Goal: Transaction & Acquisition: Purchase product/service

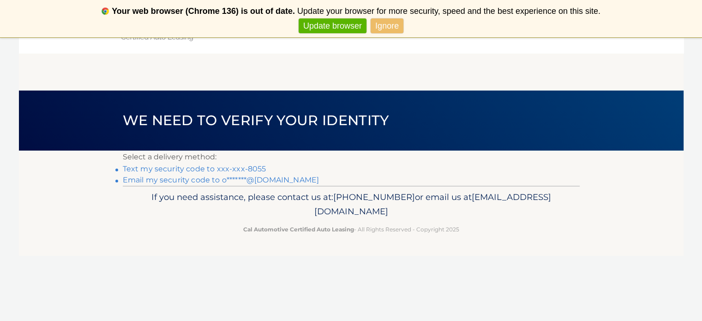
click at [190, 166] on link "Text my security code to xxx-xxx-8055" at bounding box center [195, 168] width 144 height 9
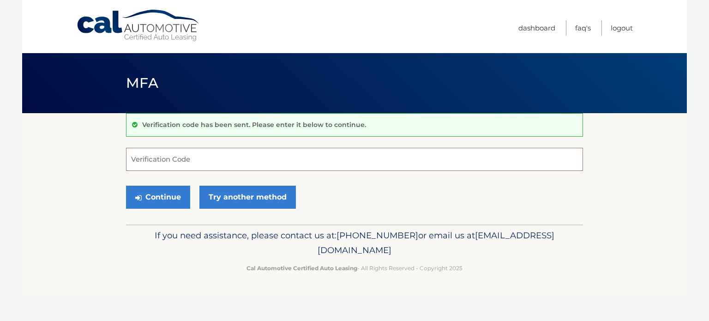
click at [190, 166] on input "Verification Code" at bounding box center [354, 159] width 457 height 23
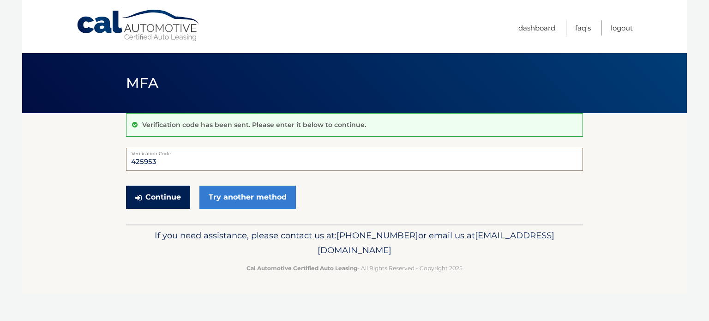
type input "425953"
click at [157, 196] on button "Continue" at bounding box center [158, 197] width 64 height 23
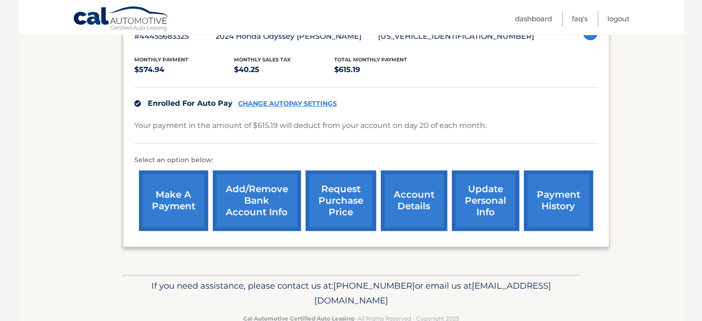
scroll to position [202, 0]
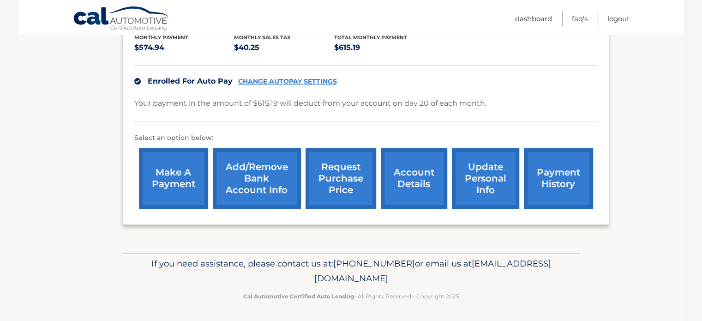
click at [413, 184] on link "account details" at bounding box center [414, 178] width 66 height 60
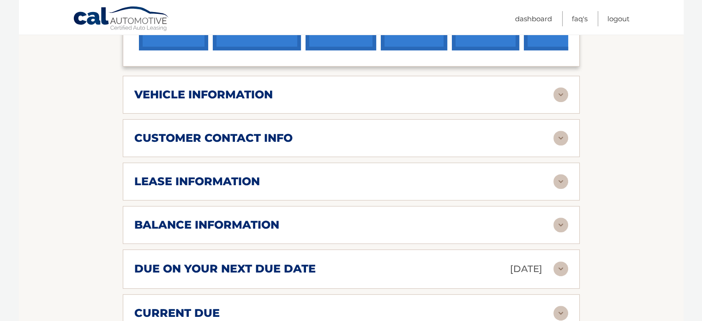
scroll to position [385, 0]
click at [562, 174] on img at bounding box center [560, 181] width 15 height 15
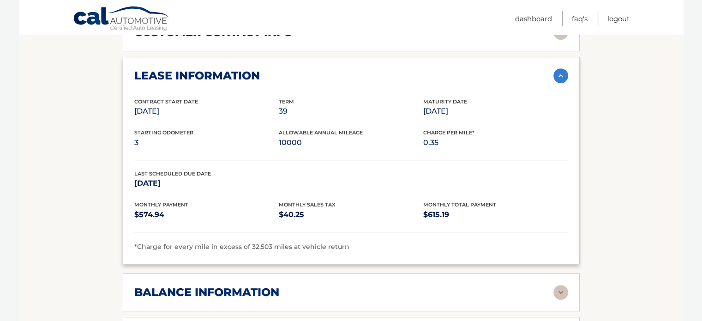
scroll to position [617, 0]
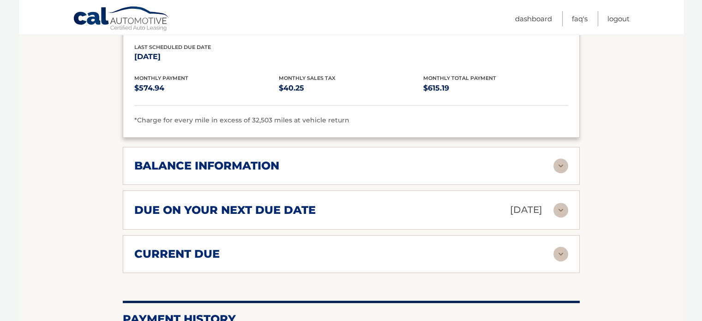
click at [558, 158] on img at bounding box center [560, 165] width 15 height 15
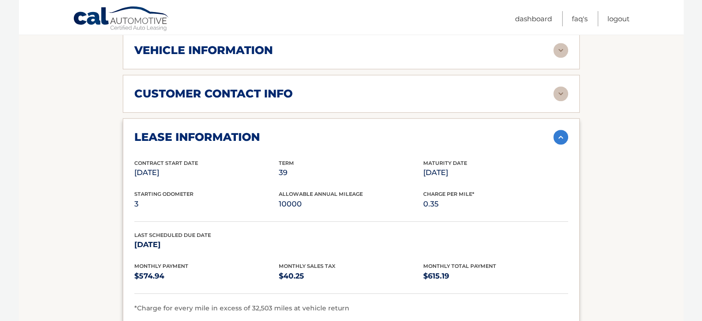
scroll to position [405, 0]
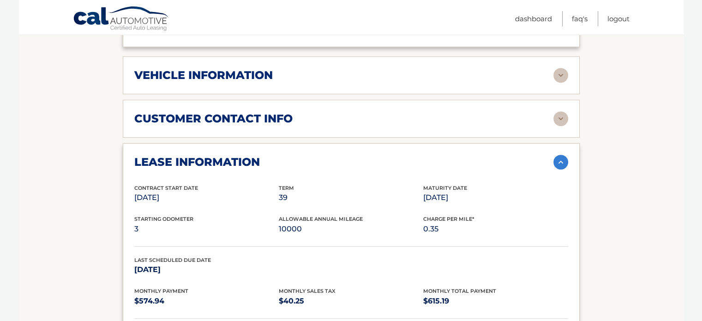
drag, startPoint x: 478, startPoint y: 182, endPoint x: 414, endPoint y: 183, distance: 63.7
click at [414, 184] on div "Contract Start Date Feb 20, 2024 Term 39 Maturity Date May 20, 2027" at bounding box center [351, 199] width 434 height 31
click at [414, 191] on p "39" at bounding box center [351, 197] width 144 height 13
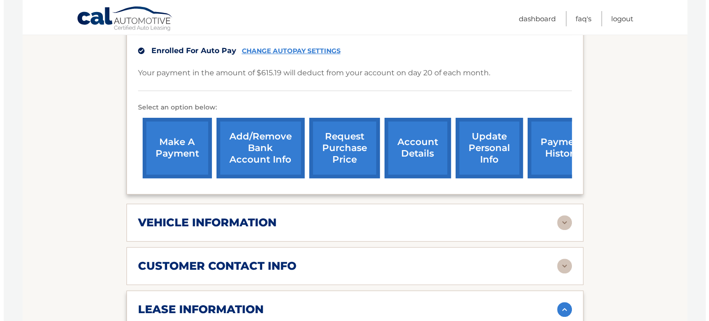
scroll to position [257, 0]
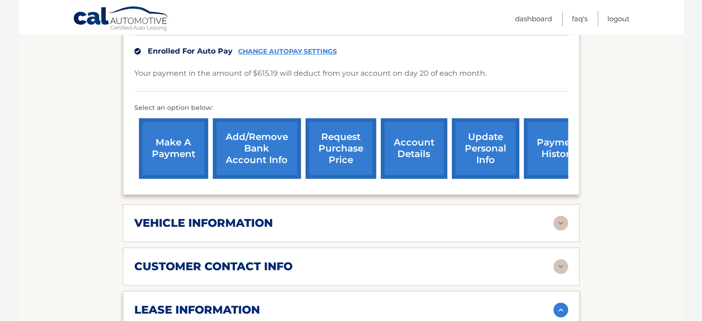
click at [341, 149] on link "request purchase price" at bounding box center [340, 148] width 71 height 60
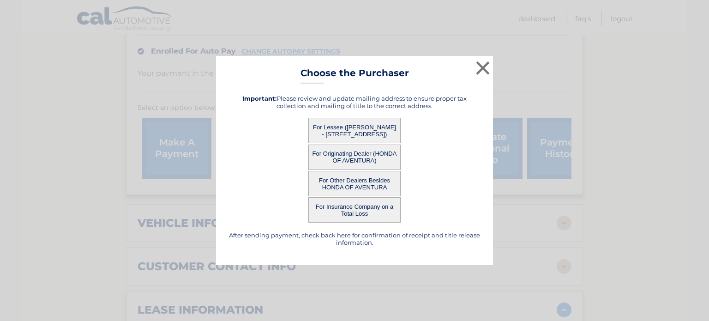
click at [334, 136] on button "For Lessee ([PERSON_NAME] - [STREET_ADDRESS])" at bounding box center [354, 130] width 92 height 25
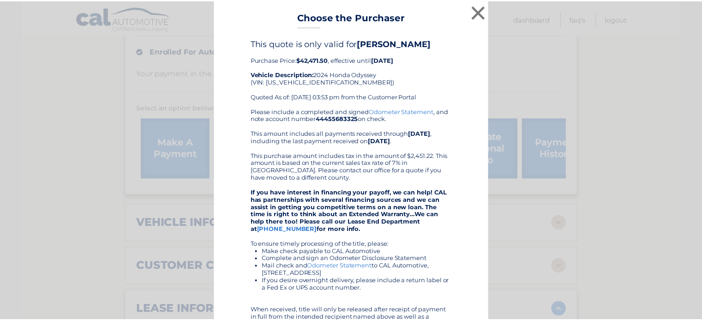
scroll to position [0, 0]
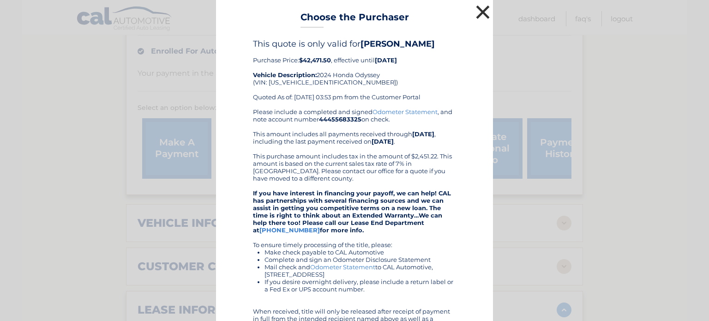
click at [479, 12] on button "×" at bounding box center [482, 12] width 18 height 18
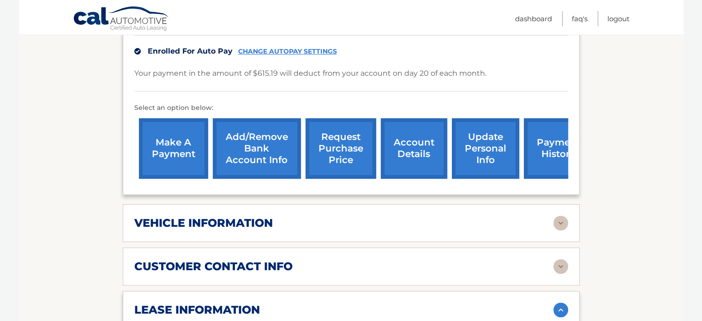
click at [418, 144] on link "account details" at bounding box center [414, 148] width 66 height 60
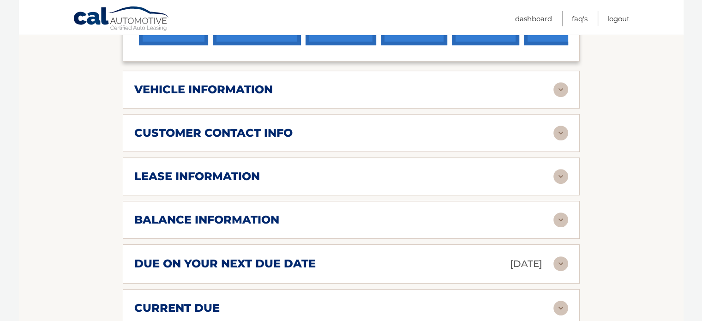
scroll to position [391, 0]
click at [299, 82] on div "vehicle information" at bounding box center [343, 89] width 419 height 14
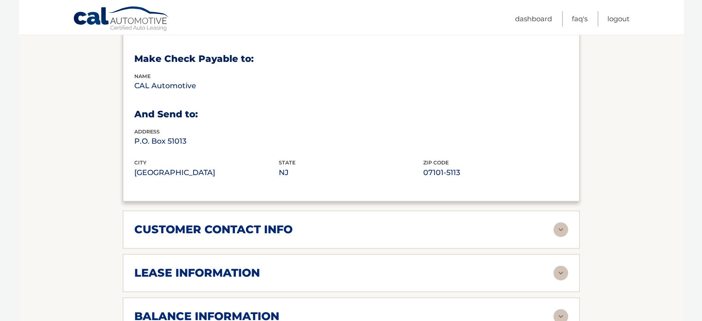
scroll to position [524, 0]
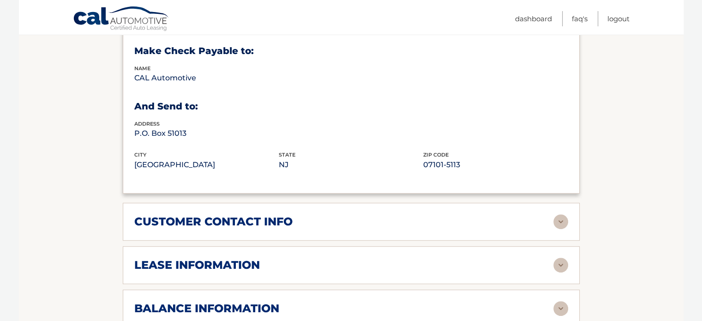
click at [299, 215] on div "customer contact info" at bounding box center [343, 222] width 419 height 14
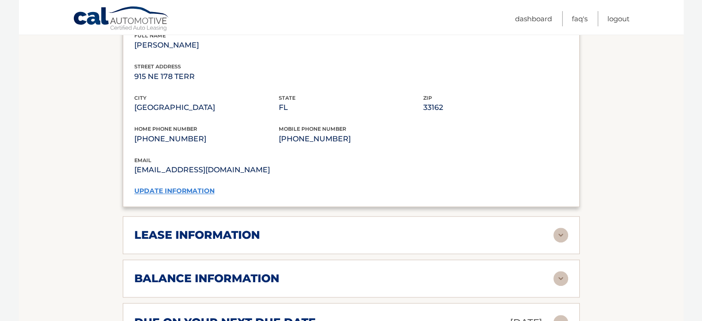
scroll to position [775, 0]
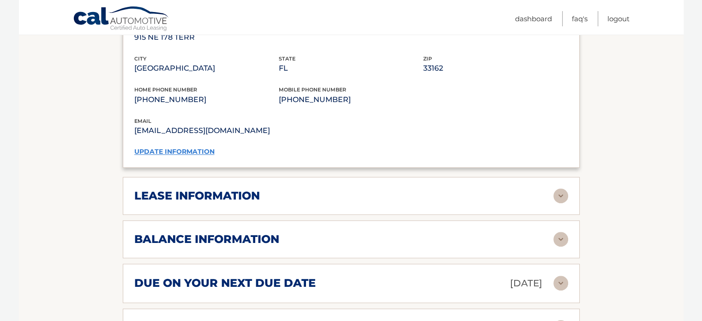
click at [266, 189] on div "lease information" at bounding box center [343, 196] width 419 height 14
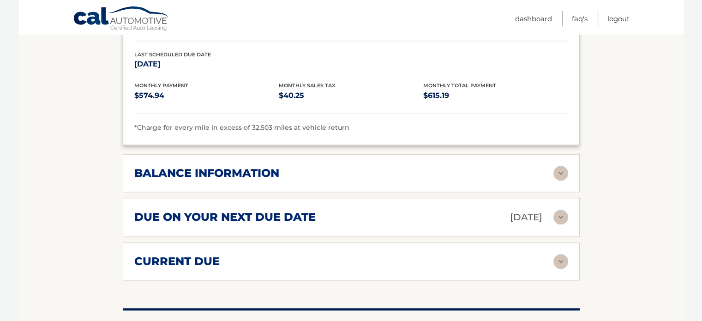
scroll to position [1017, 0]
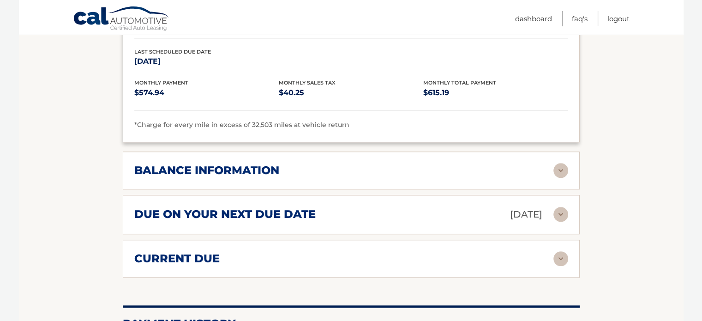
click at [264, 163] on h2 "balance information" at bounding box center [206, 170] width 145 height 14
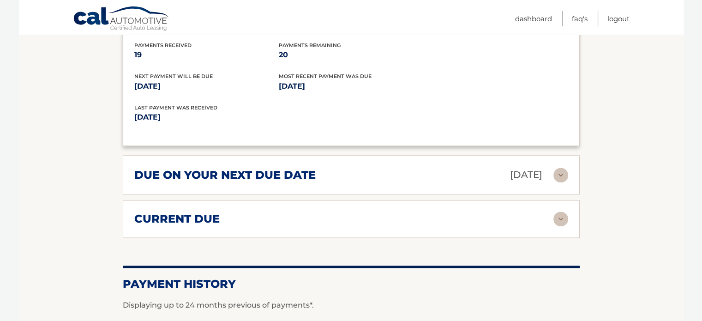
scroll to position [1185, 0]
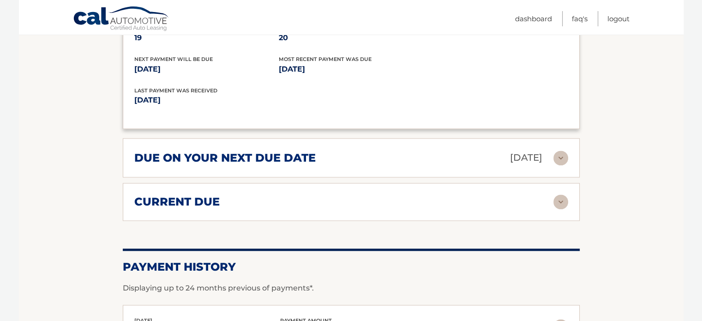
click at [276, 151] on h2 "due on your next due date" at bounding box center [224, 158] width 181 height 14
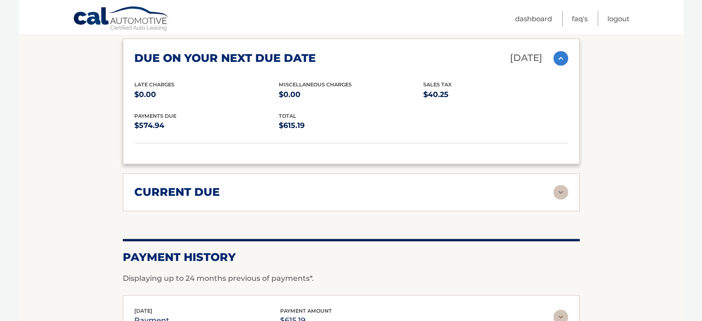
scroll to position [1288, 0]
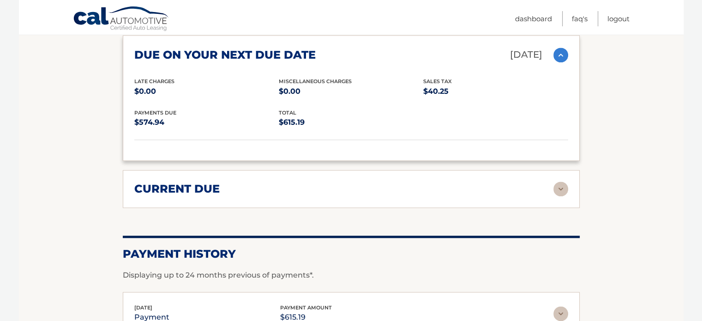
click at [247, 182] on div "current due" at bounding box center [343, 189] width 419 height 14
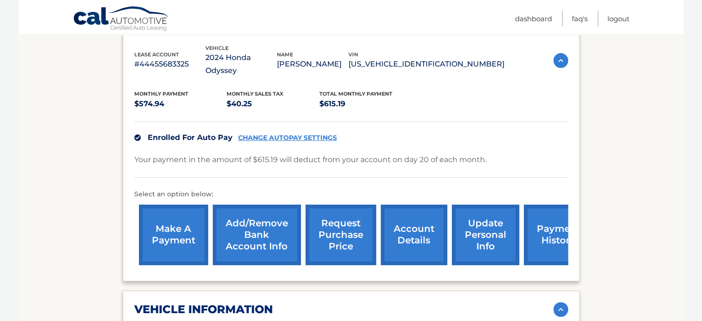
scroll to position [170, 0]
click at [175, 219] on link "make a payment" at bounding box center [173, 235] width 69 height 60
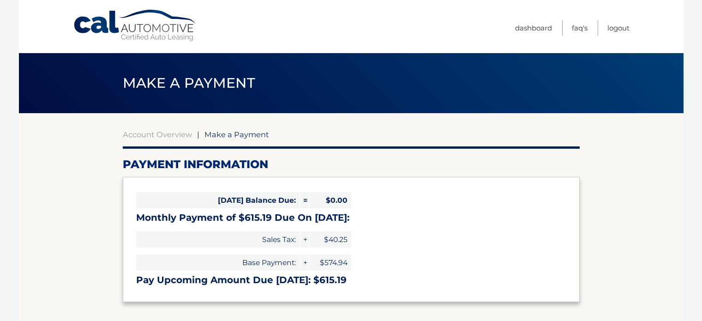
select select "ZjJhOWRlZjItOTQ5MC00MGIwLWFjYmQtZmM3MDI4NzU4NTdm"
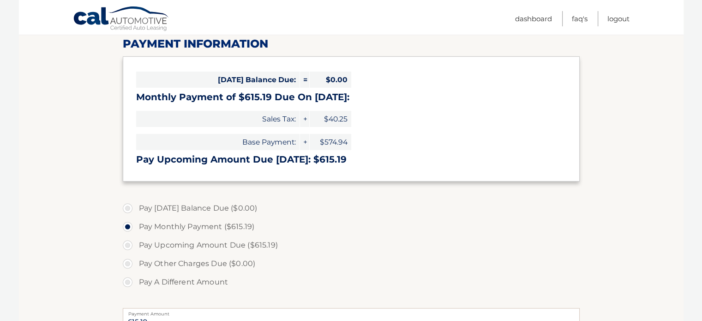
scroll to position [129, 0]
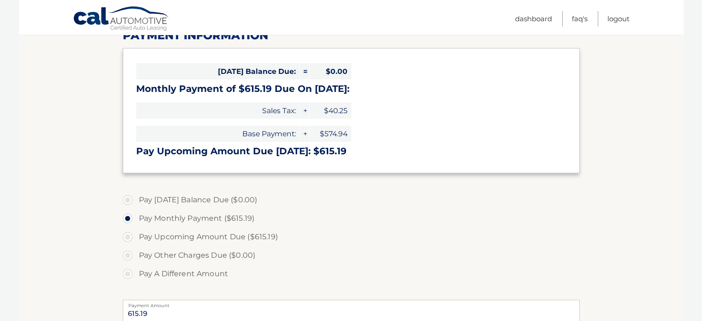
click at [185, 275] on label "Pay A Different Amount" at bounding box center [351, 273] width 457 height 18
click at [136, 275] on input "Pay A Different Amount" at bounding box center [130, 271] width 9 height 15
radio input "true"
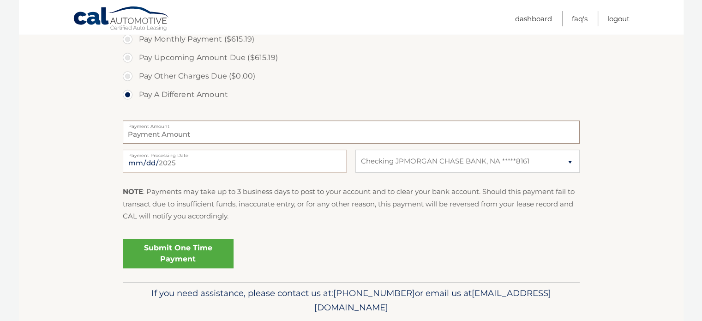
scroll to position [338, 0]
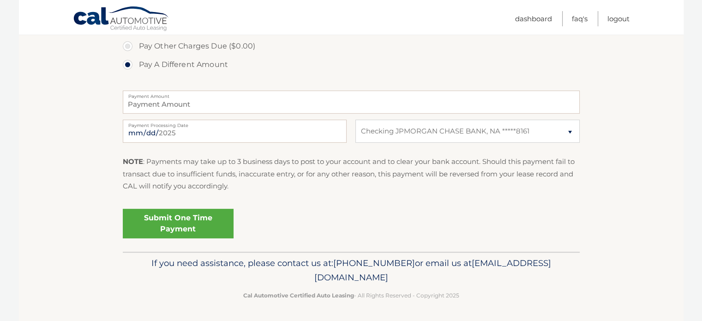
drag, startPoint x: 435, startPoint y: 278, endPoint x: 275, endPoint y: 280, distance: 159.7
click at [275, 280] on p "If you need assistance, please contact us at: 609-807-3200 or email us at Custo…" at bounding box center [351, 271] width 445 height 30
click at [314, 280] on span "[EMAIL_ADDRESS][DOMAIN_NAME]" at bounding box center [432, 269] width 237 height 25
drag, startPoint x: 270, startPoint y: 277, endPoint x: 428, endPoint y: 271, distance: 157.5
click at [428, 271] on span "[EMAIL_ADDRESS][DOMAIN_NAME]" at bounding box center [432, 269] width 237 height 25
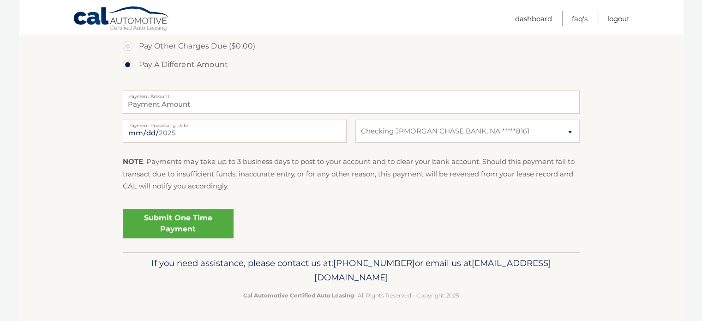
copy span "[EMAIL_ADDRESS][DOMAIN_NAME]"
click at [428, 271] on span "[EMAIL_ADDRESS][DOMAIN_NAME]" at bounding box center [432, 269] width 237 height 25
drag, startPoint x: 270, startPoint y: 275, endPoint x: 432, endPoint y: 281, distance: 162.1
click at [432, 281] on p "If you need assistance, please contact us at: 609-807-3200 or email us at Custo…" at bounding box center [351, 271] width 445 height 30
copy span "[EMAIL_ADDRESS][DOMAIN_NAME]"
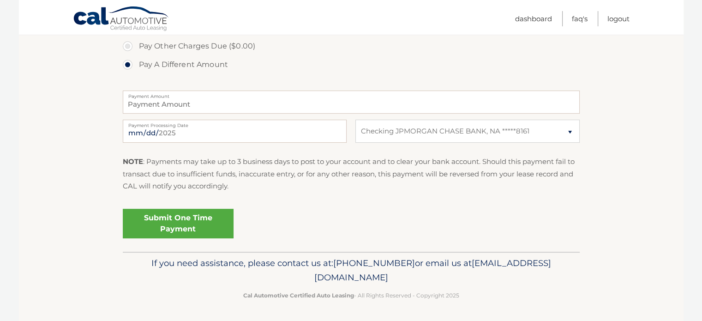
click at [432, 281] on p "If you need assistance, please contact us at: 609-807-3200 or email us at Custo…" at bounding box center [351, 271] width 445 height 30
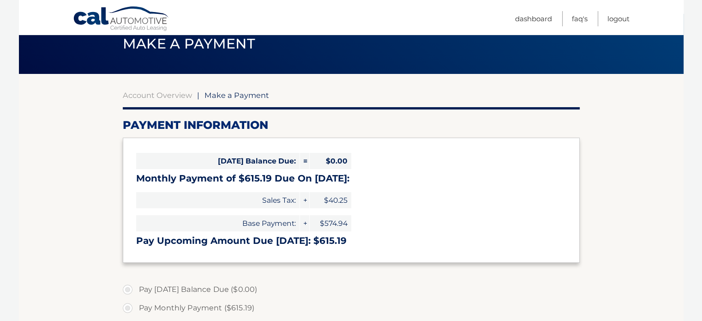
scroll to position [0, 0]
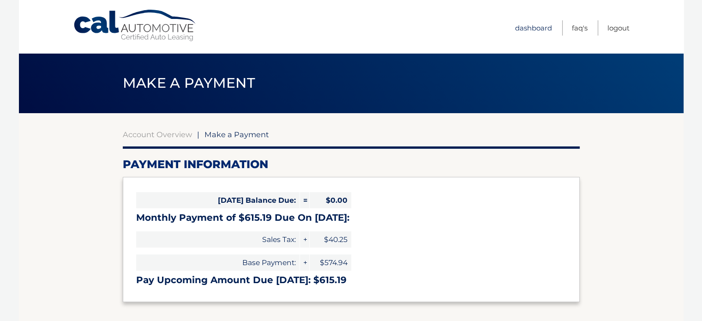
click at [525, 27] on link "Dashboard" at bounding box center [533, 27] width 37 height 15
